Goal: Information Seeking & Learning: Learn about a topic

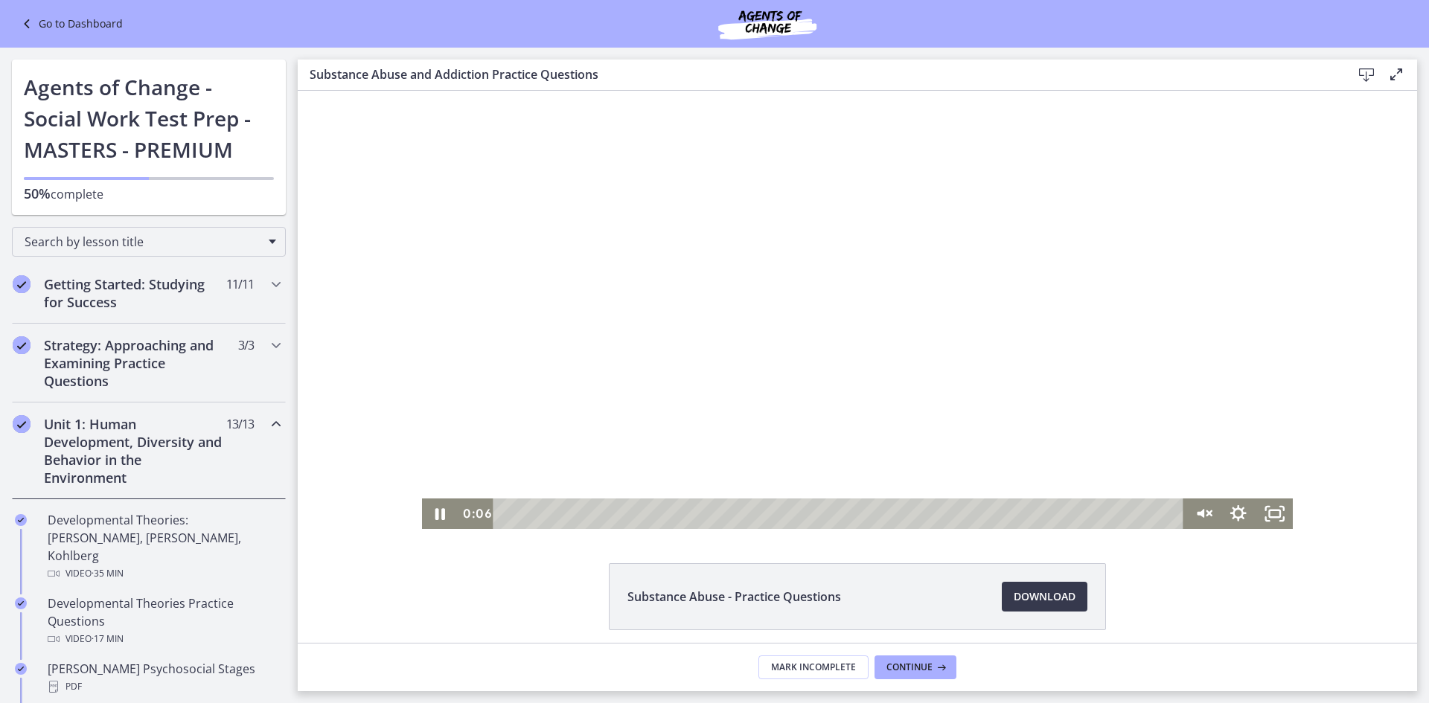
scroll to position [670, 0]
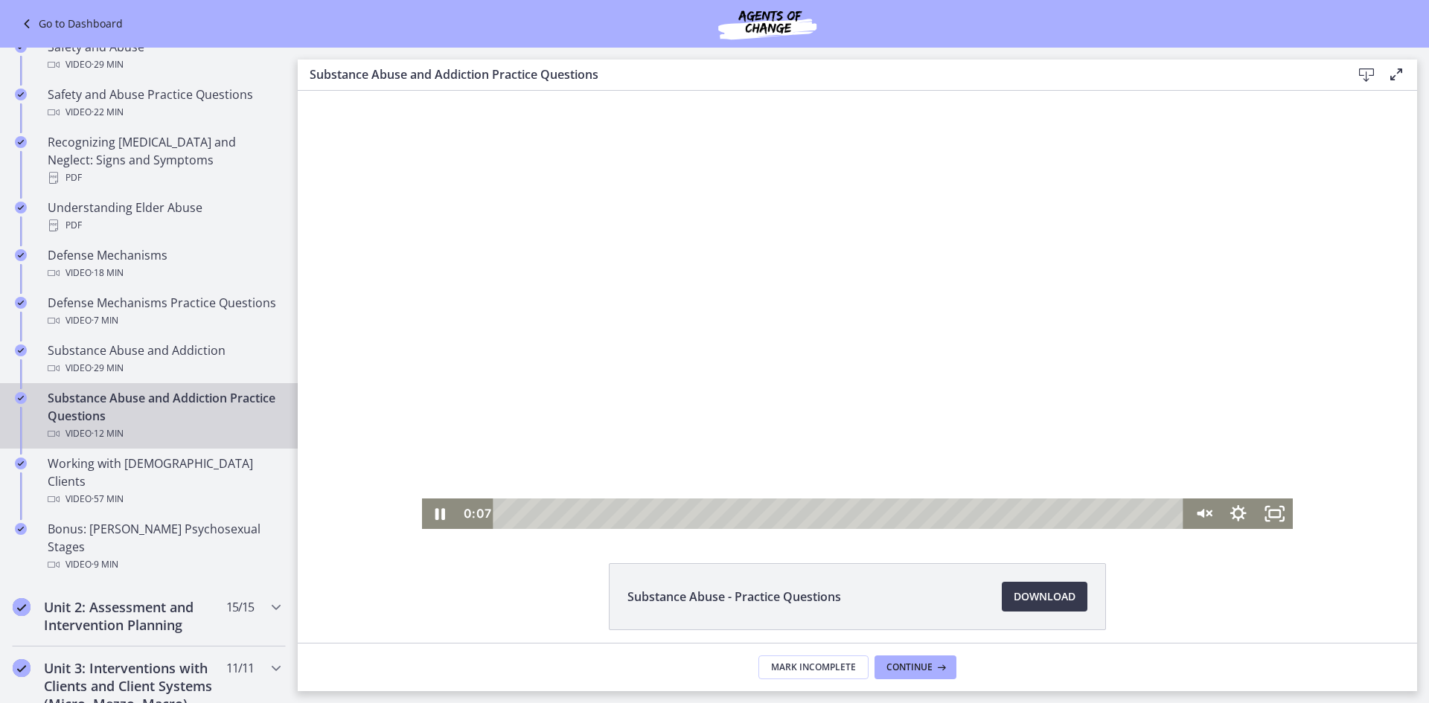
click at [1046, 396] on div at bounding box center [857, 310] width 871 height 438
click at [422, 91] on button "Pause: cbe21fpt4o1cl02sibo0.mp4" at bounding box center [422, 91] width 1 height 1
click at [422, 91] on button "Play Video: cbe21fpt4o1cl02sibo0.mp4" at bounding box center [422, 91] width 1 height 1
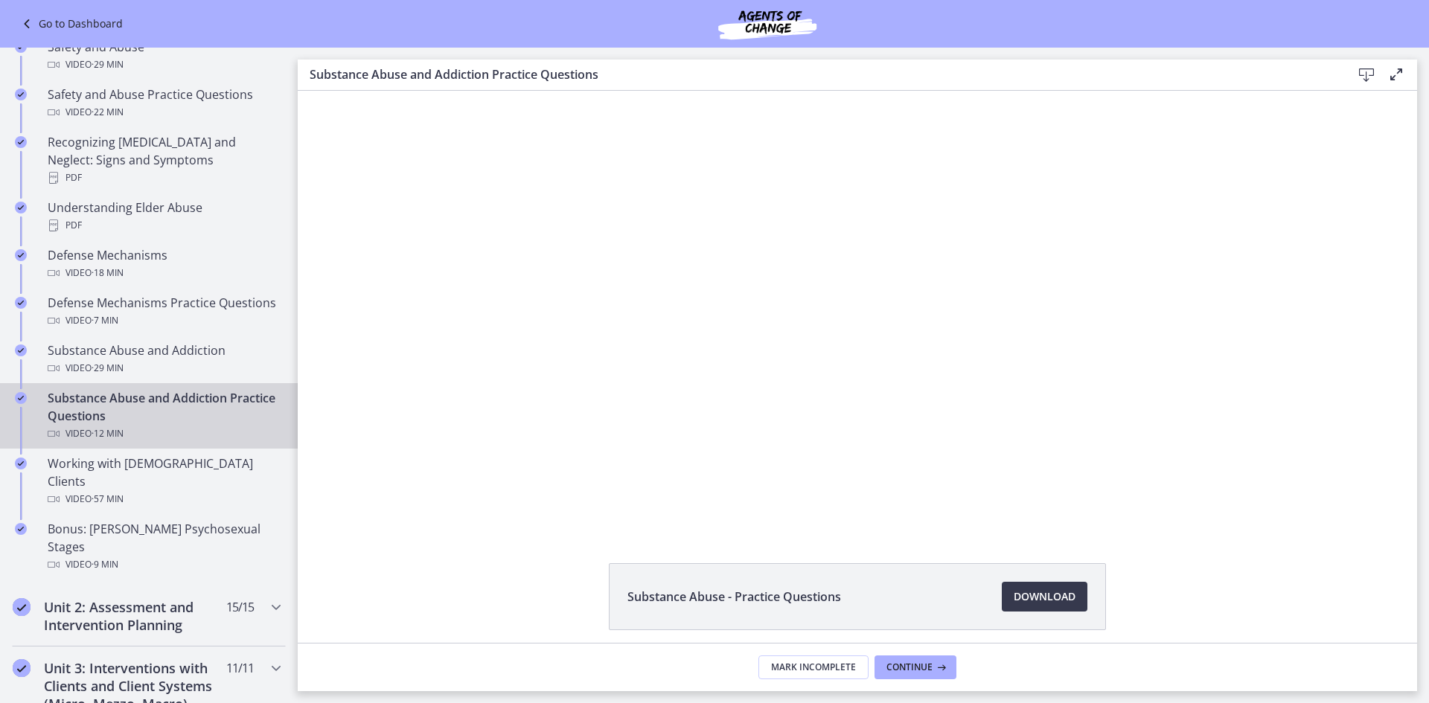
click at [422, 91] on button "Pause: cbe21fpt4o1cl02sibo0.mp4" at bounding box center [422, 91] width 1 height 1
click at [422, 91] on button "Play Video: cbe21fpt4o1cl02sibo0.mp4" at bounding box center [422, 91] width 1 height 1
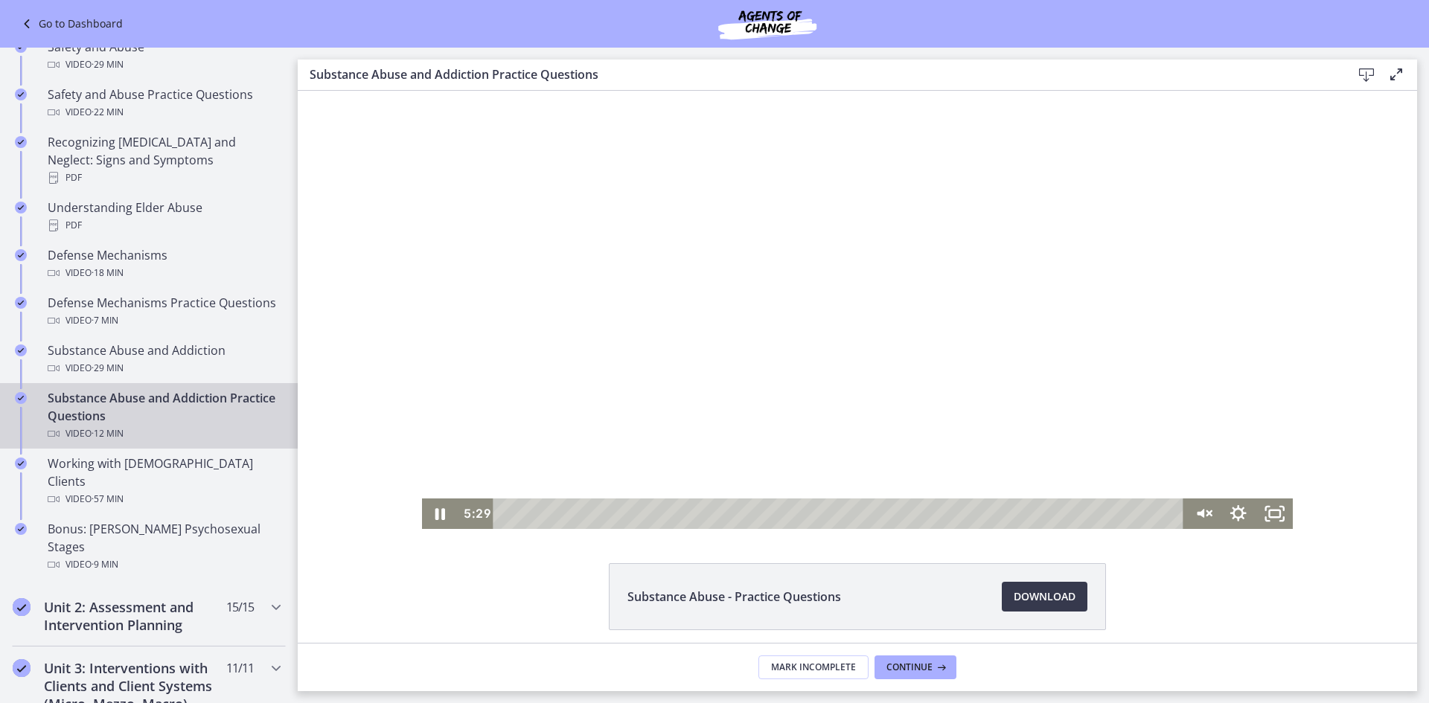
click at [422, 91] on button "Pause: cbe21fpt4o1cl02sibo0.mp4" at bounding box center [422, 91] width 1 height 1
click at [422, 91] on button "Play Video: cbe21fpt4o1cl02sibo0.mp4" at bounding box center [422, 91] width 1 height 1
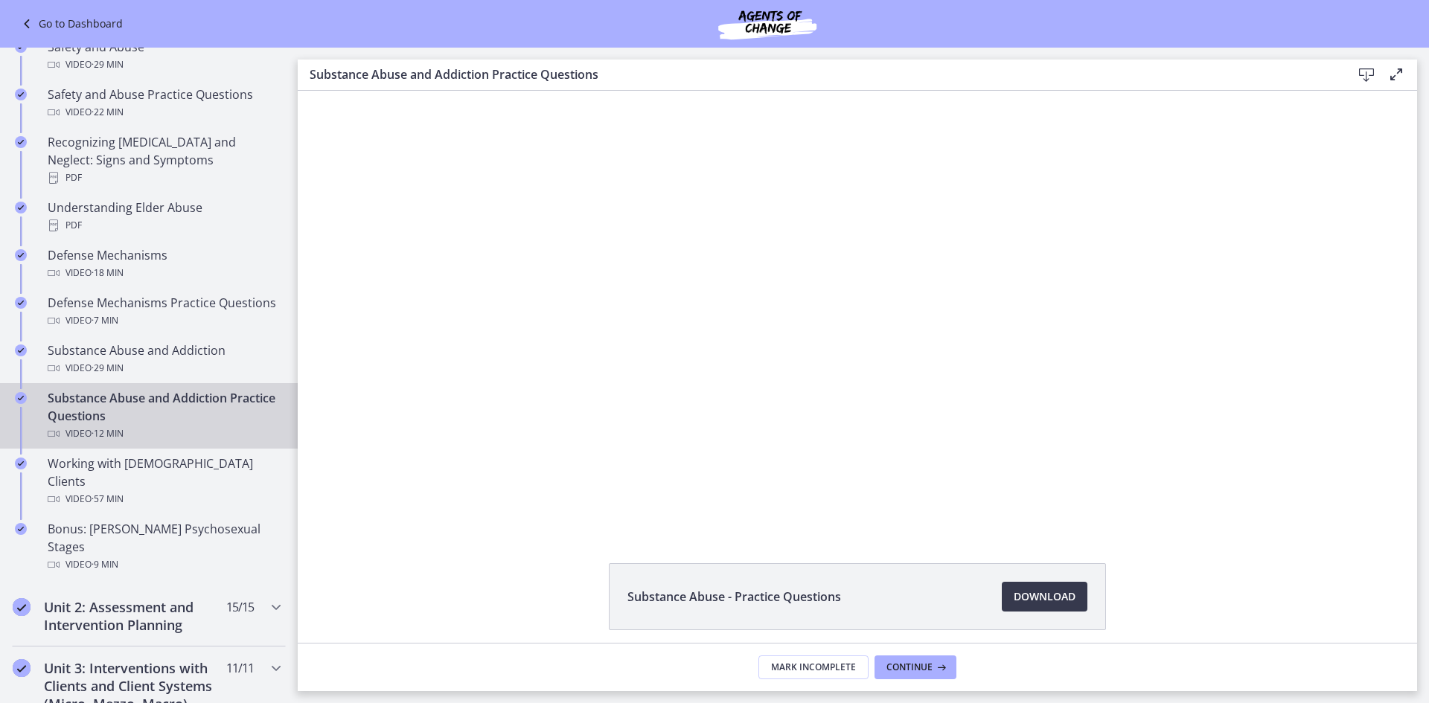
click at [422, 91] on button "Pause: cbe21fpt4o1cl02sibo0.mp4" at bounding box center [422, 91] width 1 height 1
click at [422, 91] on button "Play Video: cbe21fpt4o1cl02sibo0.mp4" at bounding box center [422, 91] width 1 height 1
click at [422, 91] on button "Pause: cbe21fpt4o1cl02sibo0.mp4" at bounding box center [422, 91] width 1 height 1
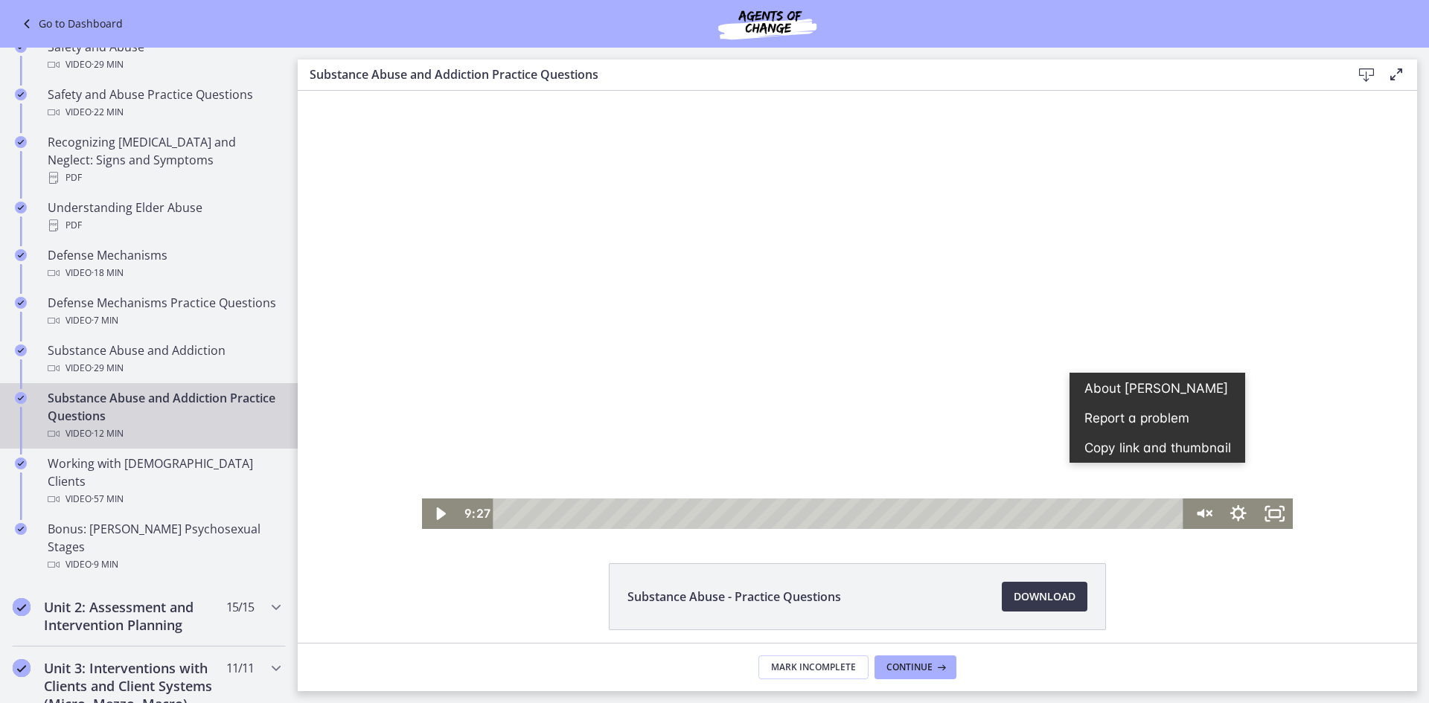
click at [933, 305] on div at bounding box center [857, 310] width 871 height 438
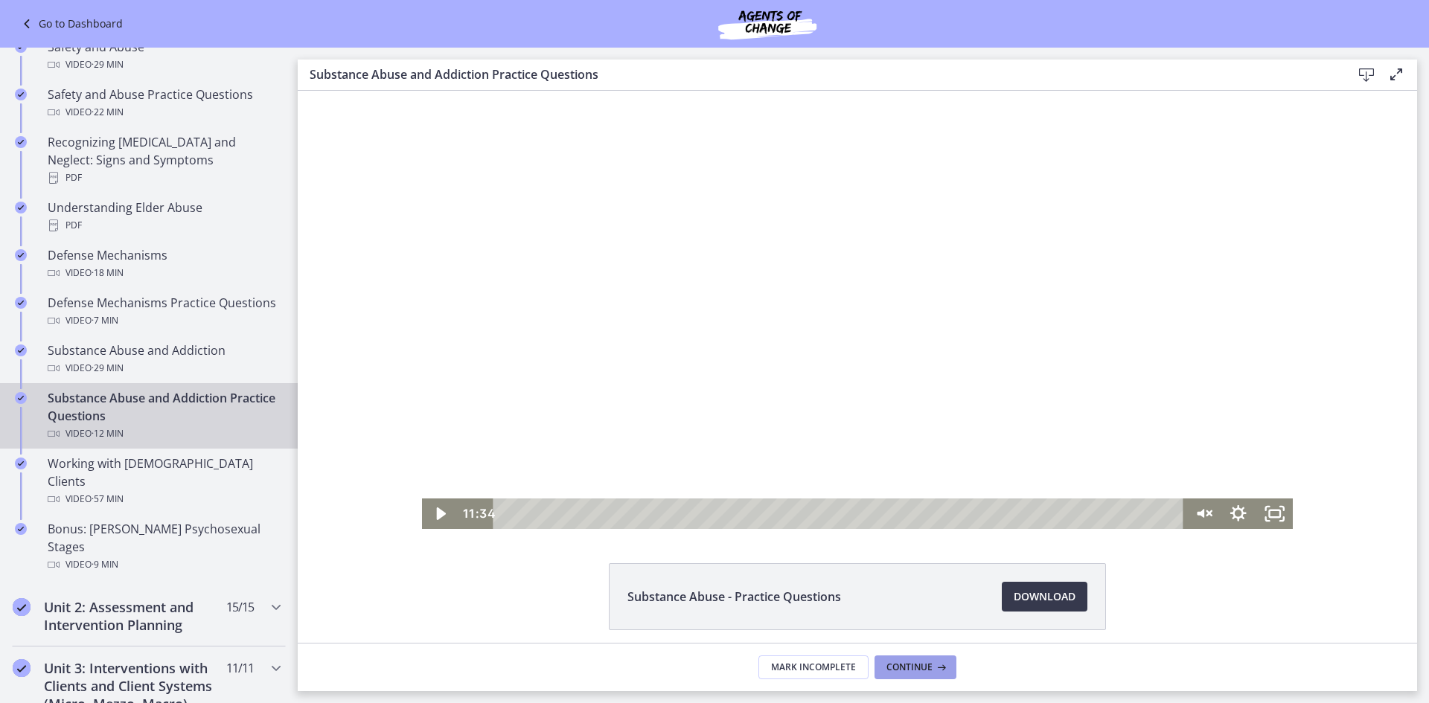
click at [924, 671] on span "Continue" at bounding box center [909, 668] width 46 height 12
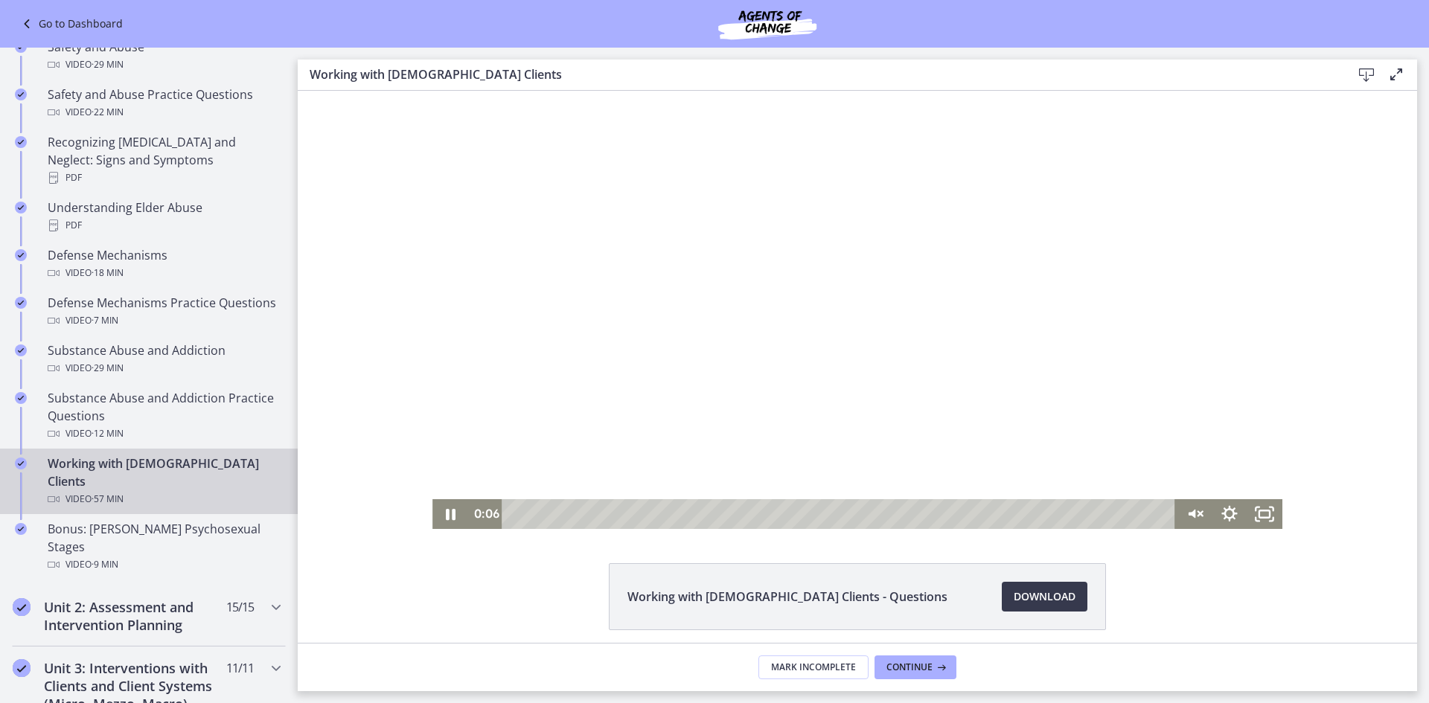
scroll to position [59, 0]
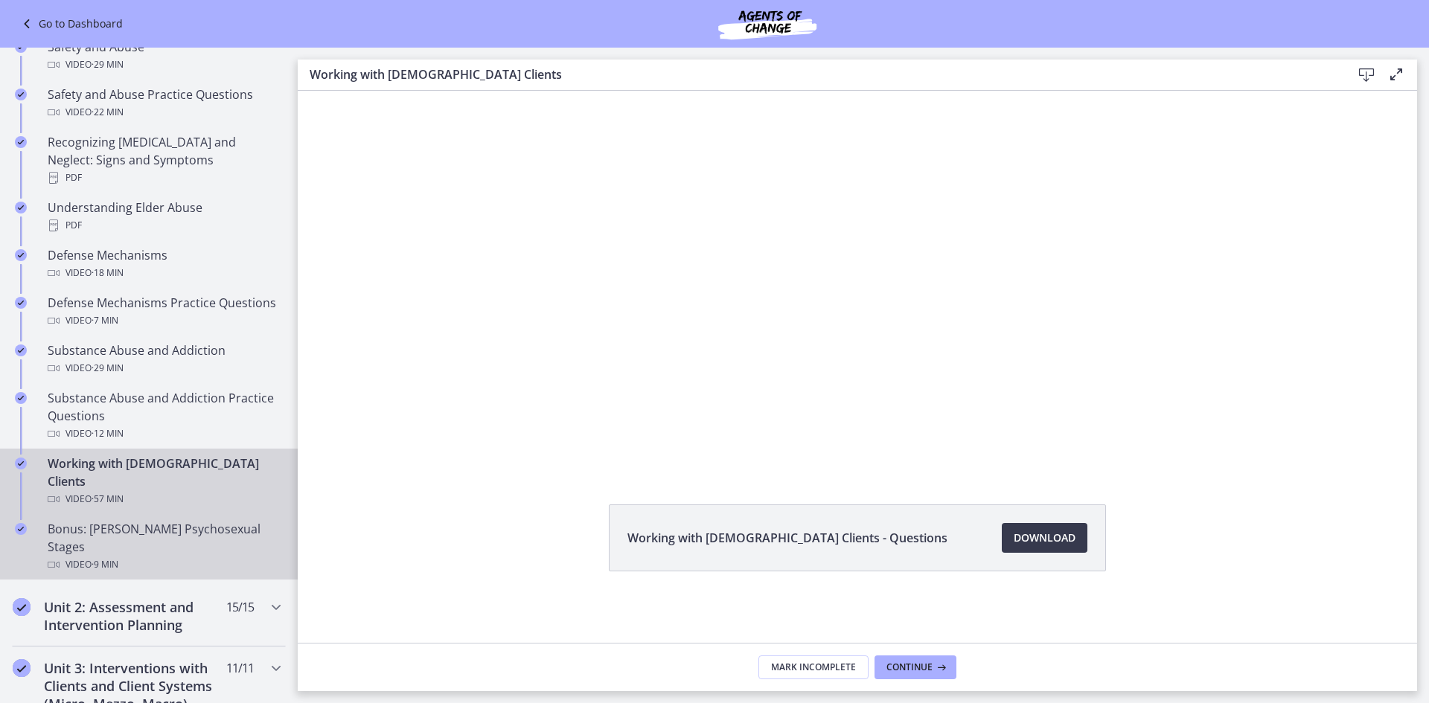
click at [167, 520] on div "Bonus: [PERSON_NAME] Psychosexual Stages Video · 9 min" at bounding box center [164, 547] width 232 height 54
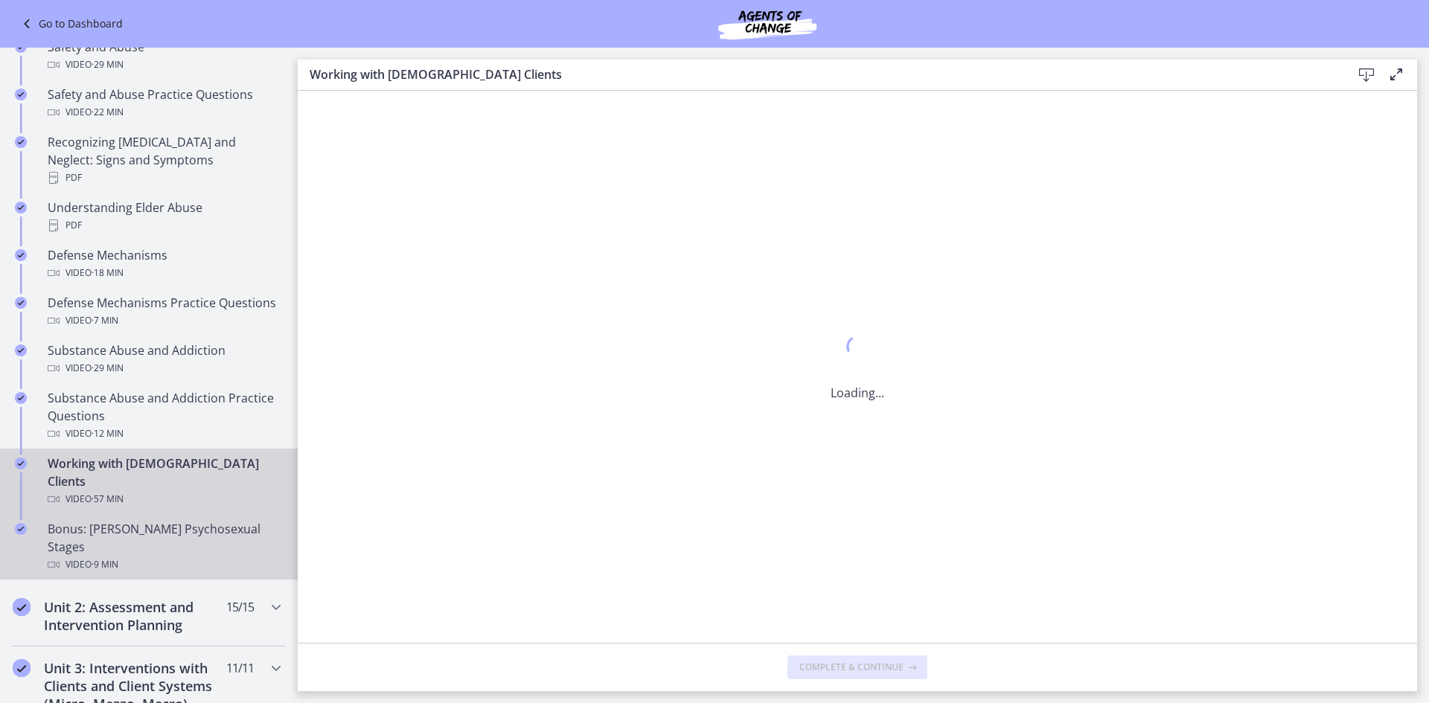
scroll to position [0, 0]
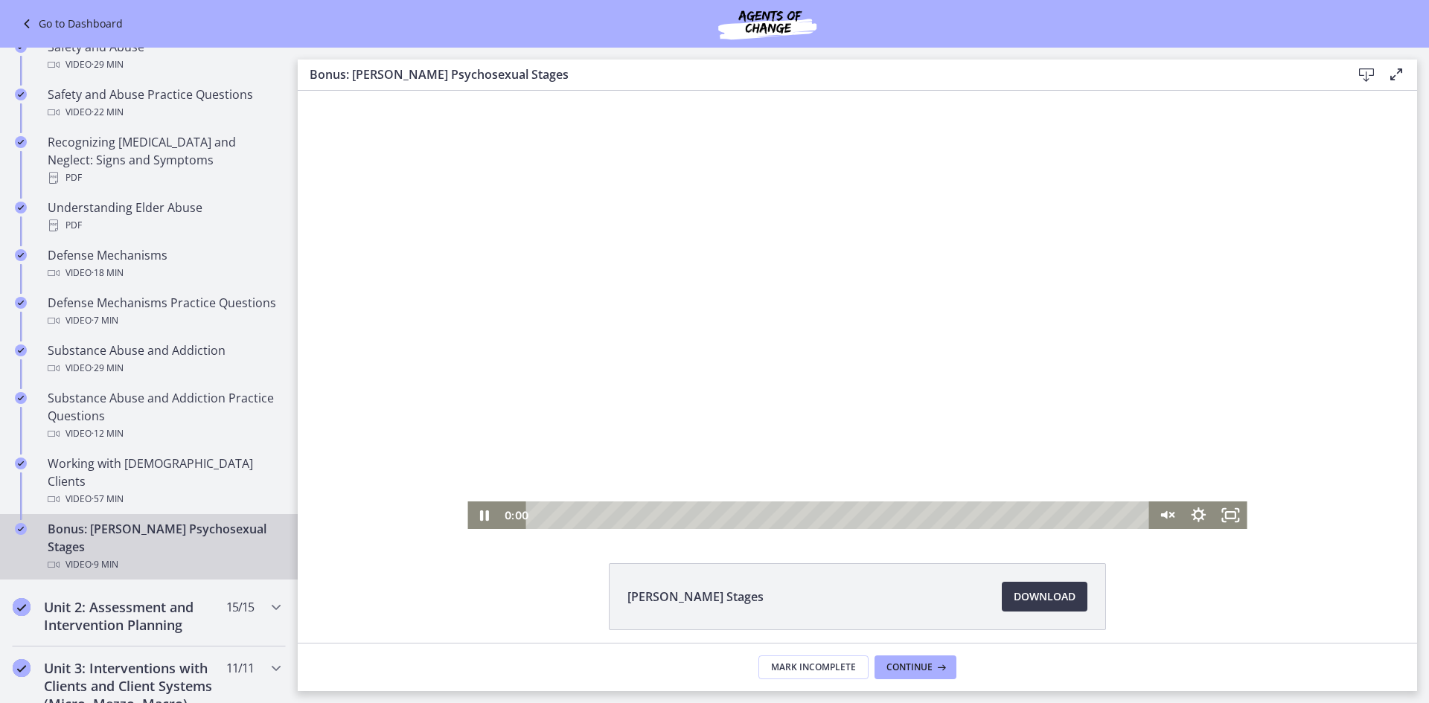
drag, startPoint x: 574, startPoint y: 516, endPoint x: 498, endPoint y: 504, distance: 76.8
click at [500, 504] on div "0:00 0:00" at bounding box center [825, 516] width 650 height 28
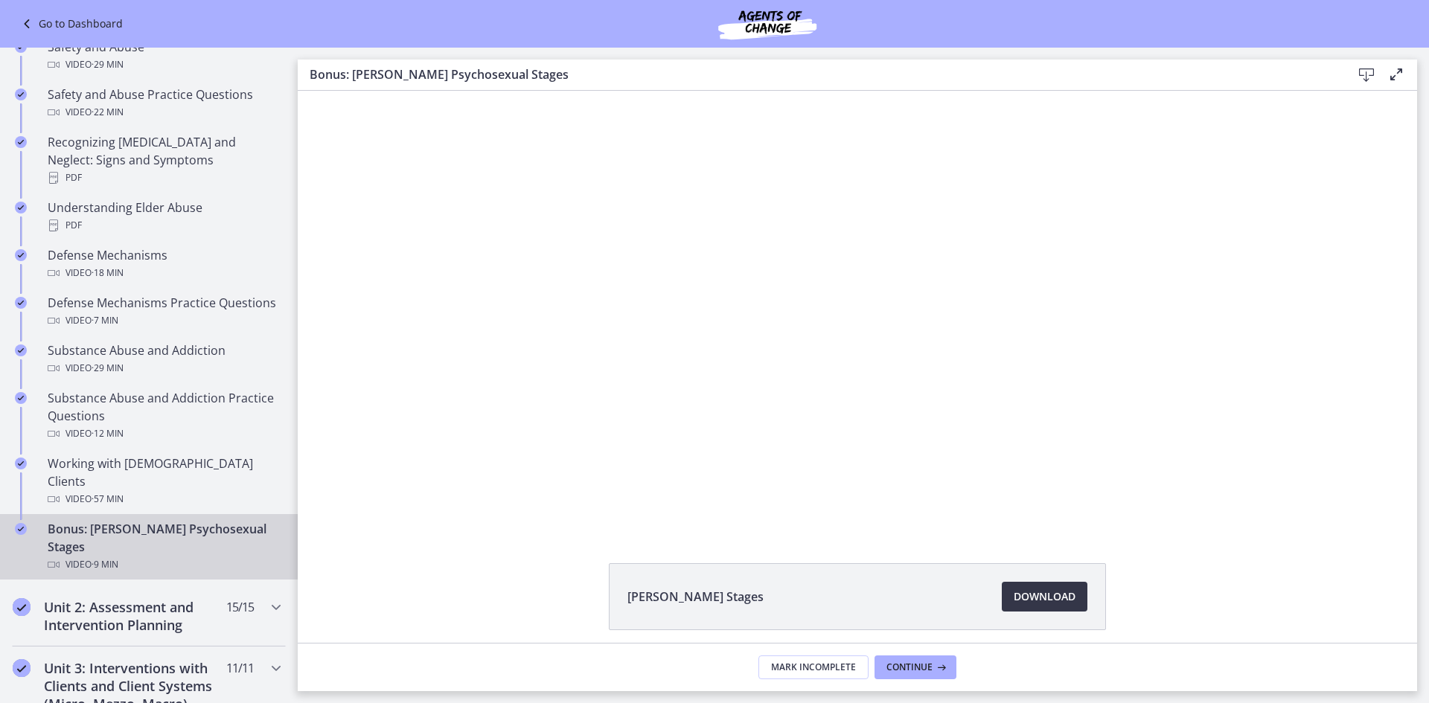
click at [1049, 599] on span "Download Opens in a new window" at bounding box center [1045, 597] width 62 height 18
